Goal: Task Accomplishment & Management: Use online tool/utility

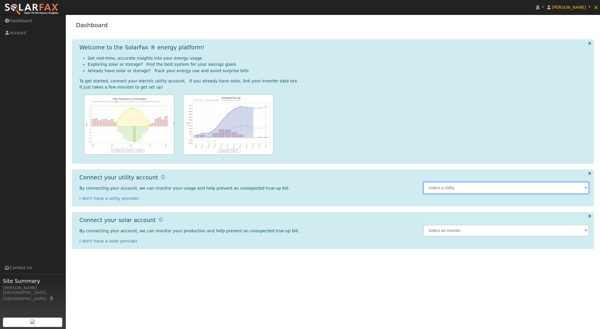
click at [580, 188] on input "text" at bounding box center [506, 188] width 166 height 12
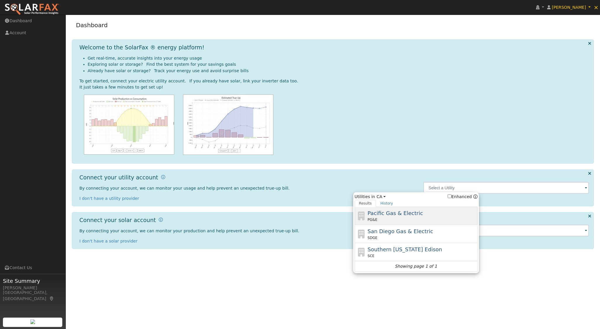
click at [418, 211] on div "Pacific Gas & Electric PG&E" at bounding box center [421, 215] width 108 height 13
type input "PG&E"
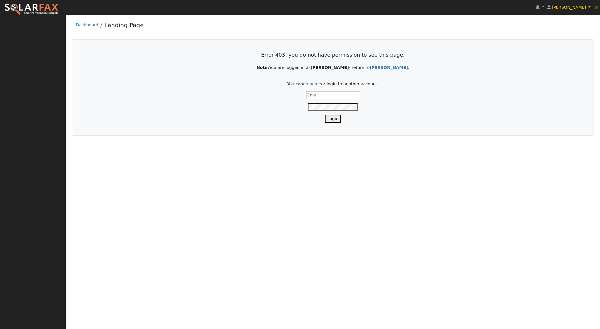
type input "[EMAIL_ADDRESS][DOMAIN_NAME]"
click at [329, 118] on button "Login" at bounding box center [333, 119] width 16 height 8
